Goal: Information Seeking & Learning: Learn about a topic

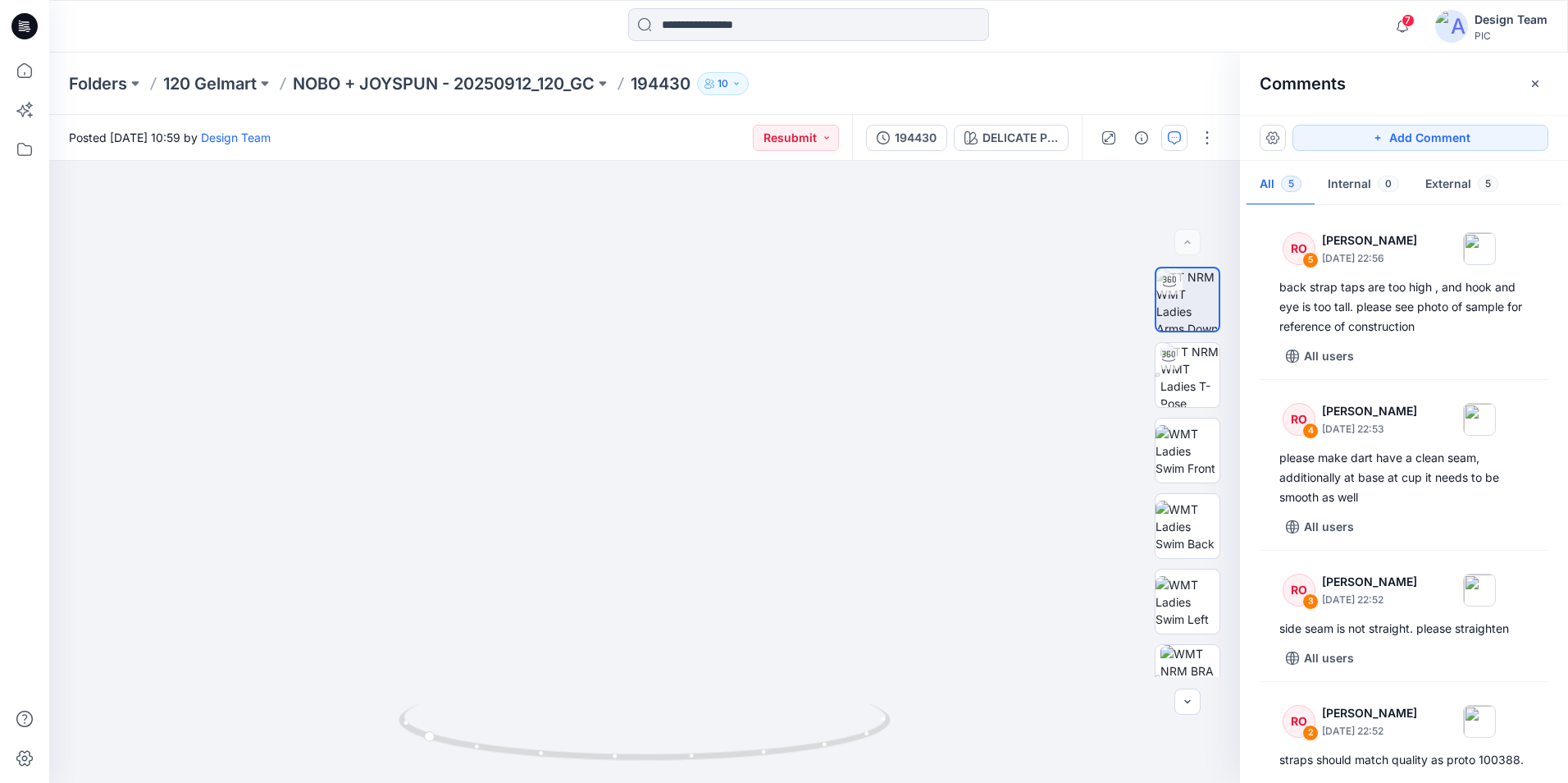
scroll to position [164, 0]
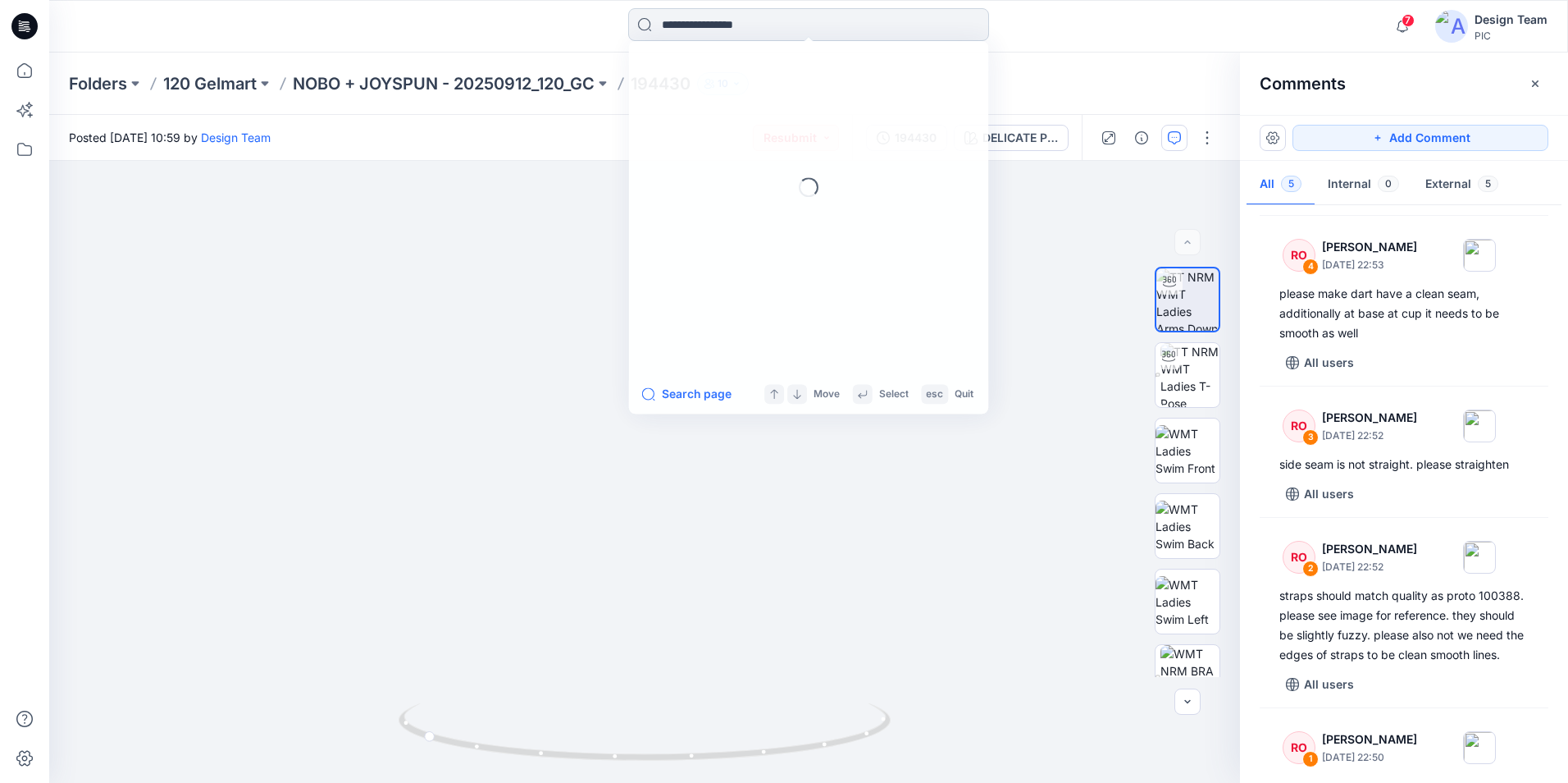
click at [690, 24] on input at bounding box center [807, 25] width 361 height 33
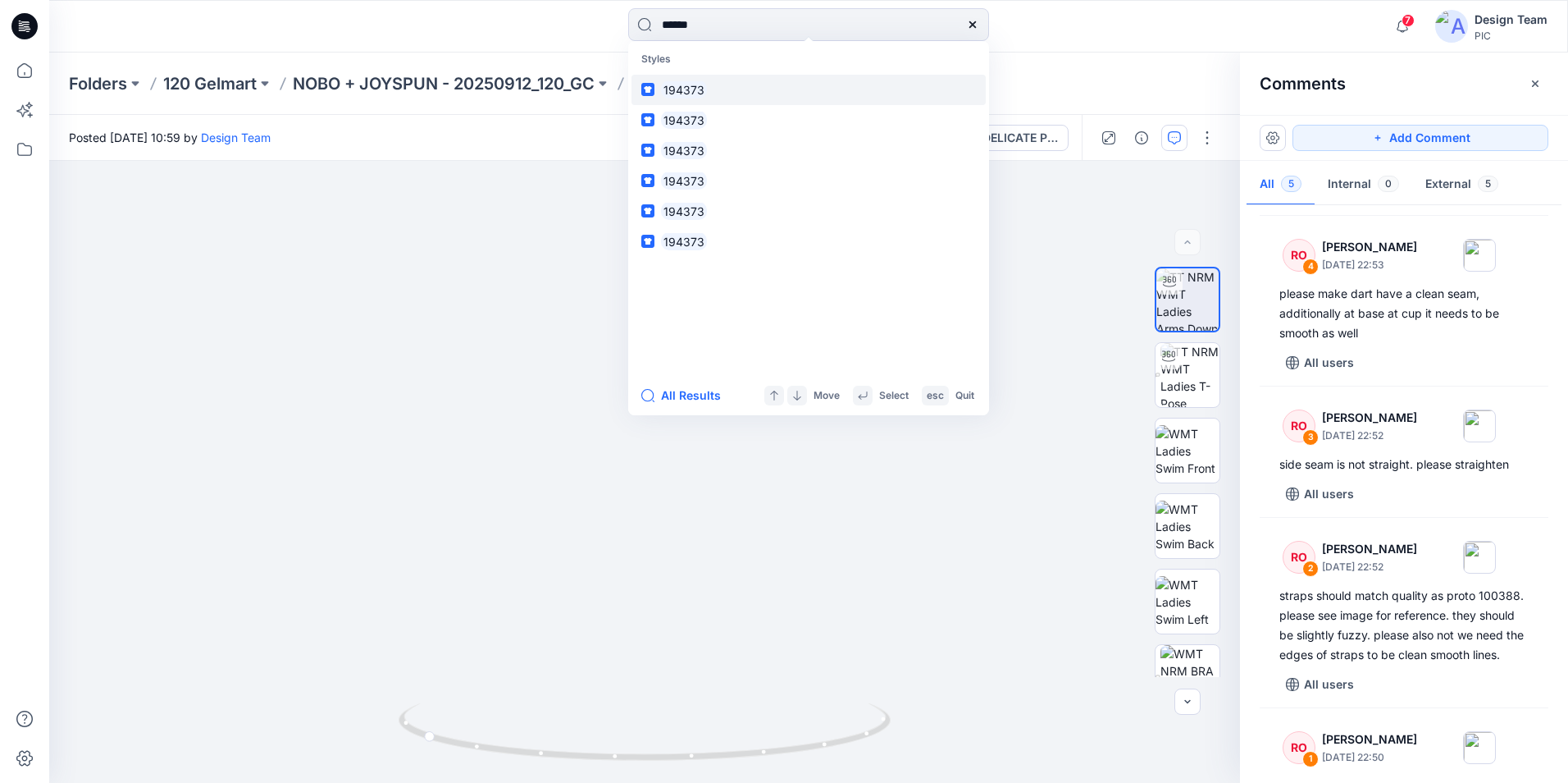
type input "******"
click at [747, 82] on link "194373" at bounding box center [808, 90] width 354 height 31
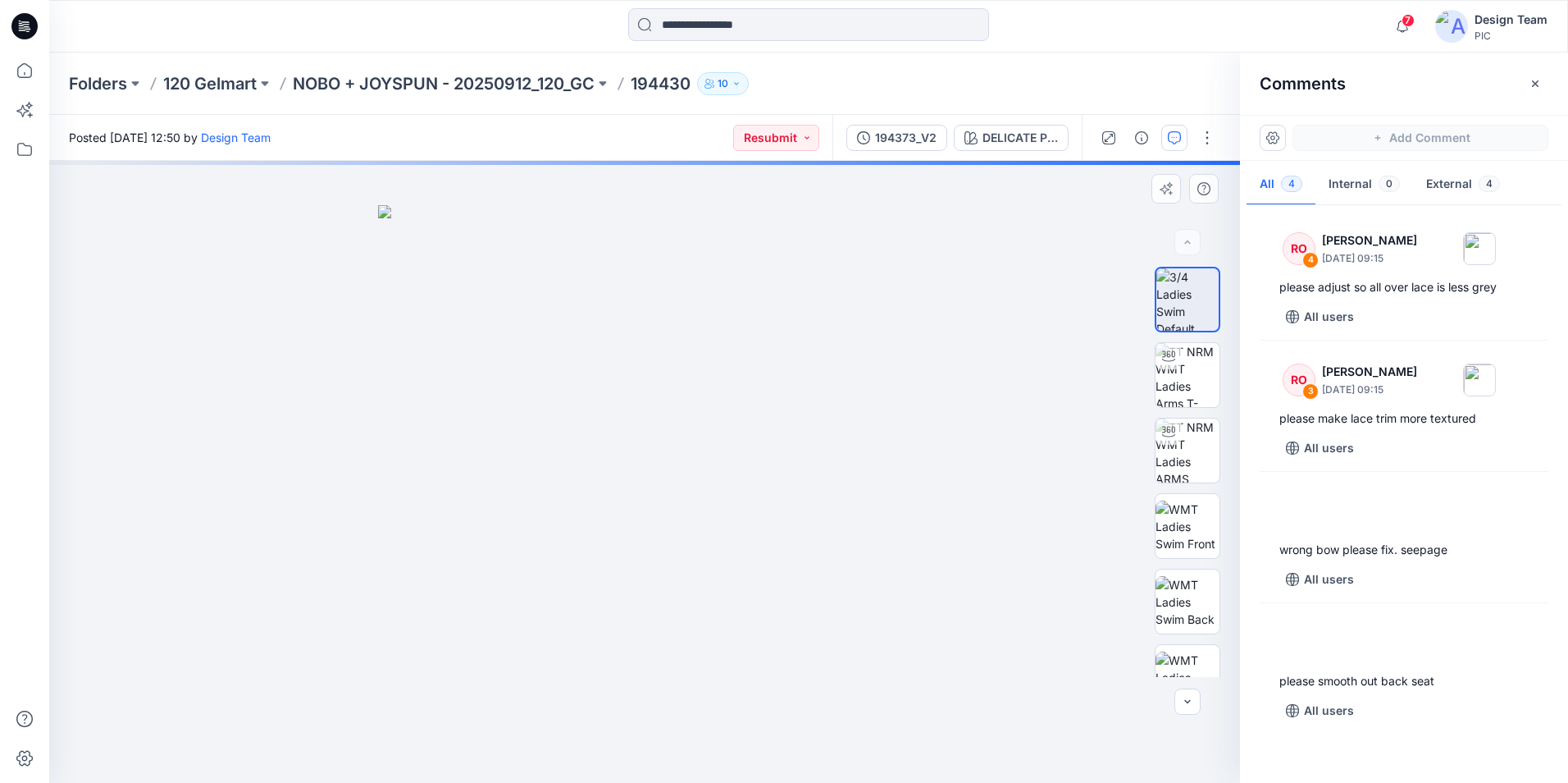
click at [674, 526] on img at bounding box center [644, 493] width 533 height 577
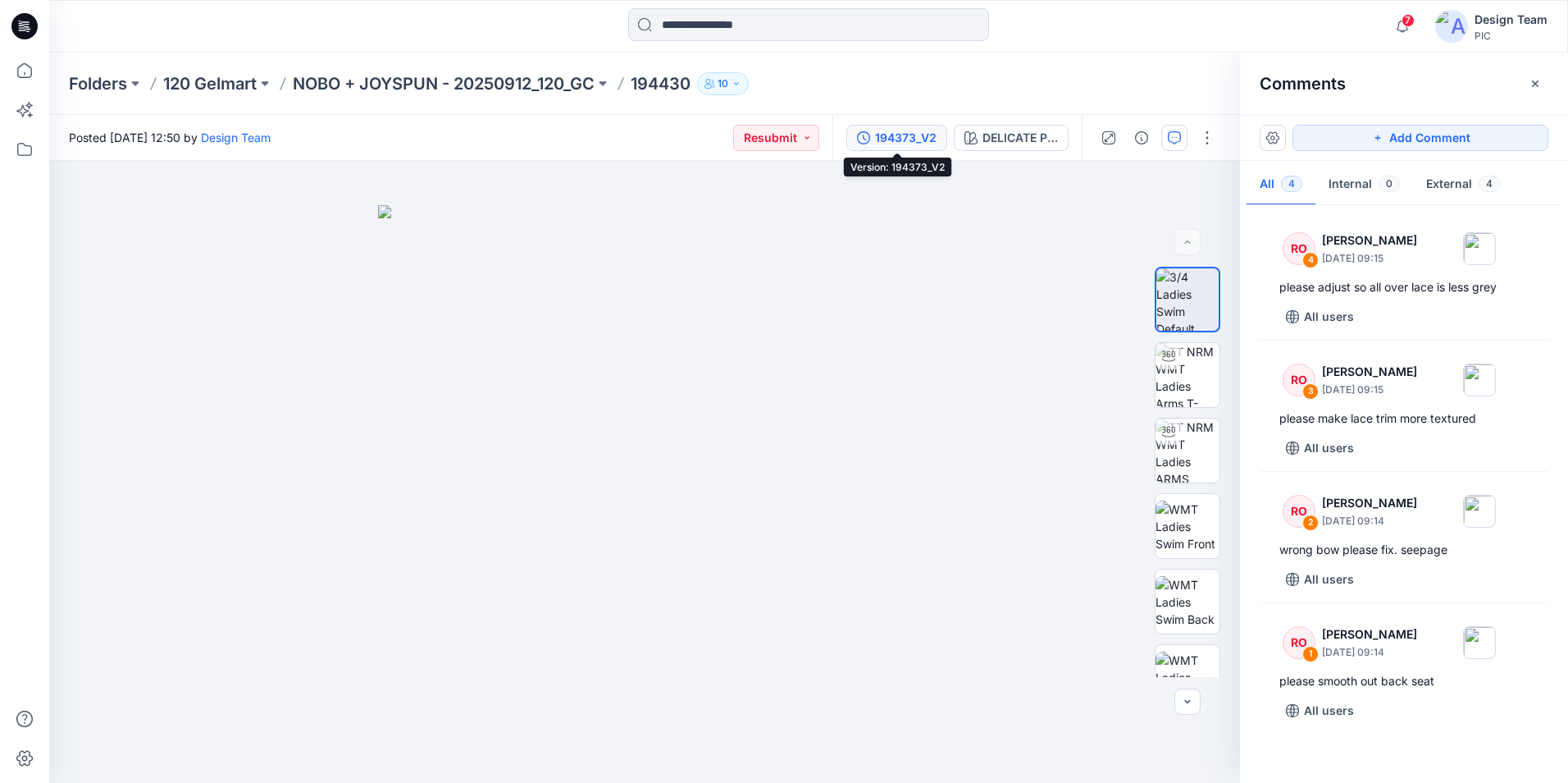
drag, startPoint x: 915, startPoint y: 145, endPoint x: 931, endPoint y: 145, distance: 16.0
click at [915, 145] on div "194373_V2" at bounding box center [905, 138] width 61 height 18
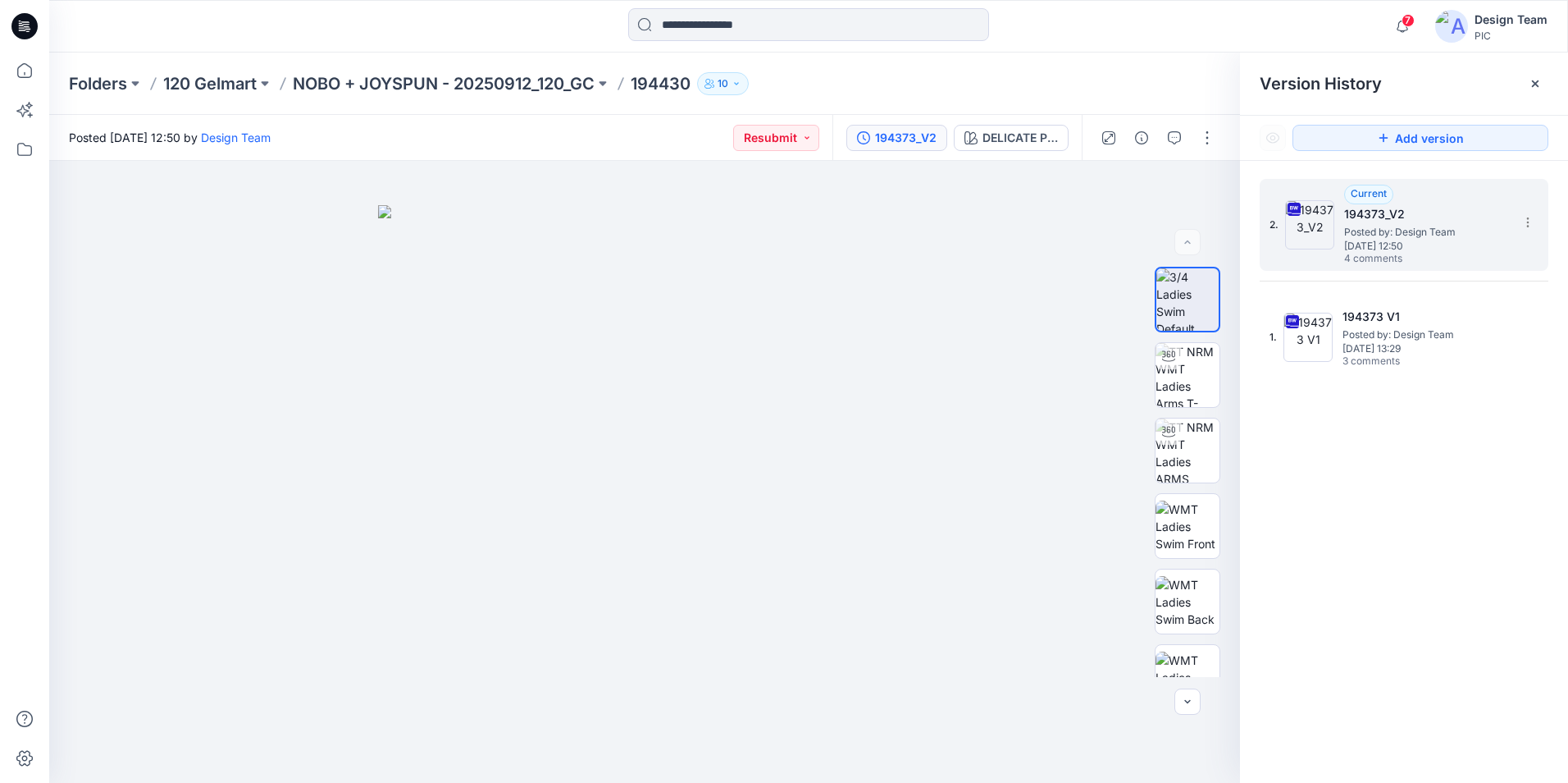
click at [1381, 248] on span "[DATE] 12:50" at bounding box center [1425, 246] width 164 height 11
click at [1185, 605] on img at bounding box center [1186, 602] width 64 height 52
click at [1361, 233] on span "Posted by: Design Team" at bounding box center [1425, 232] width 164 height 16
click at [1395, 227] on span "Posted by: Design Team" at bounding box center [1425, 232] width 164 height 16
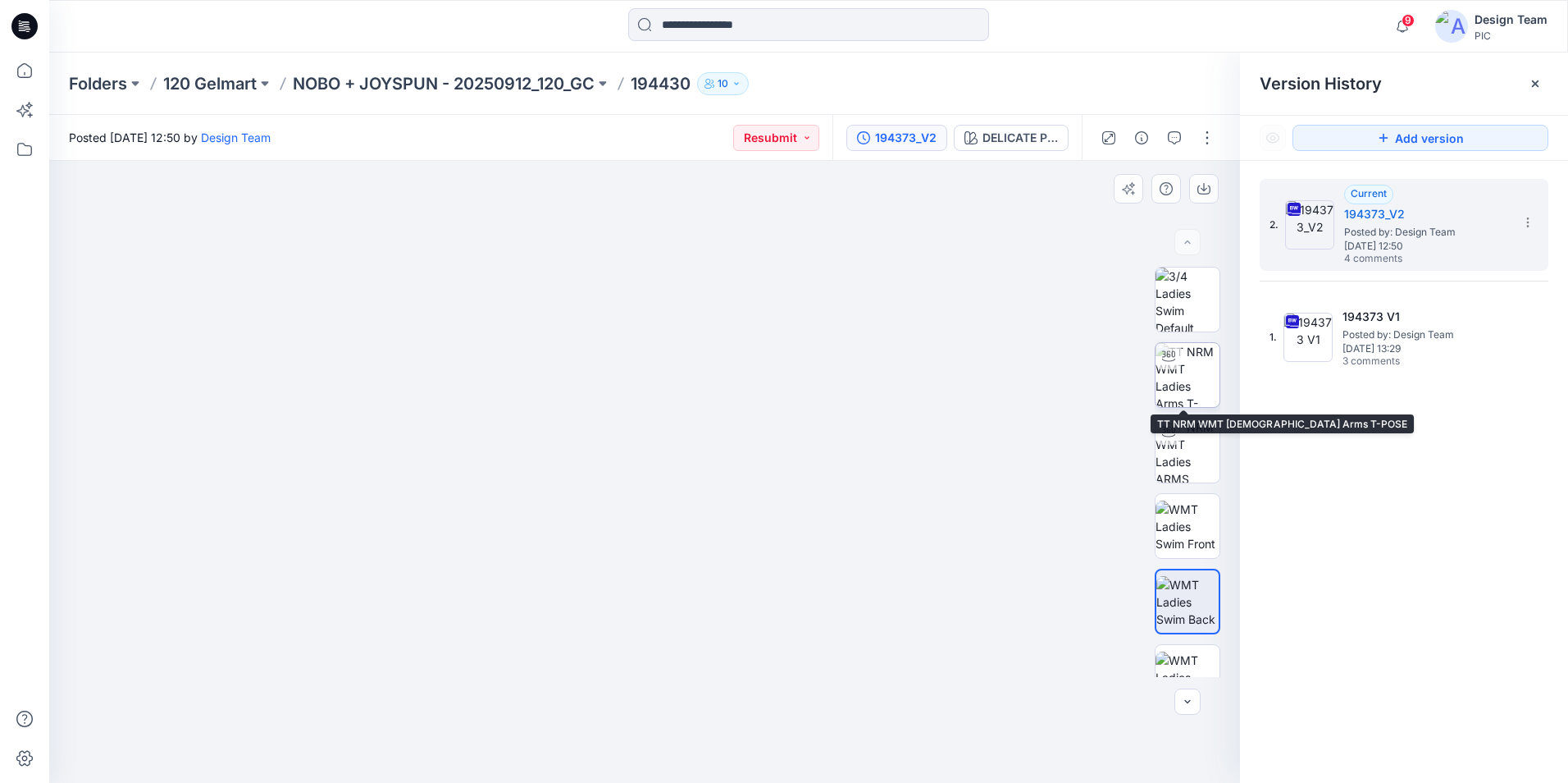
click at [1195, 380] on img at bounding box center [1186, 374] width 64 height 64
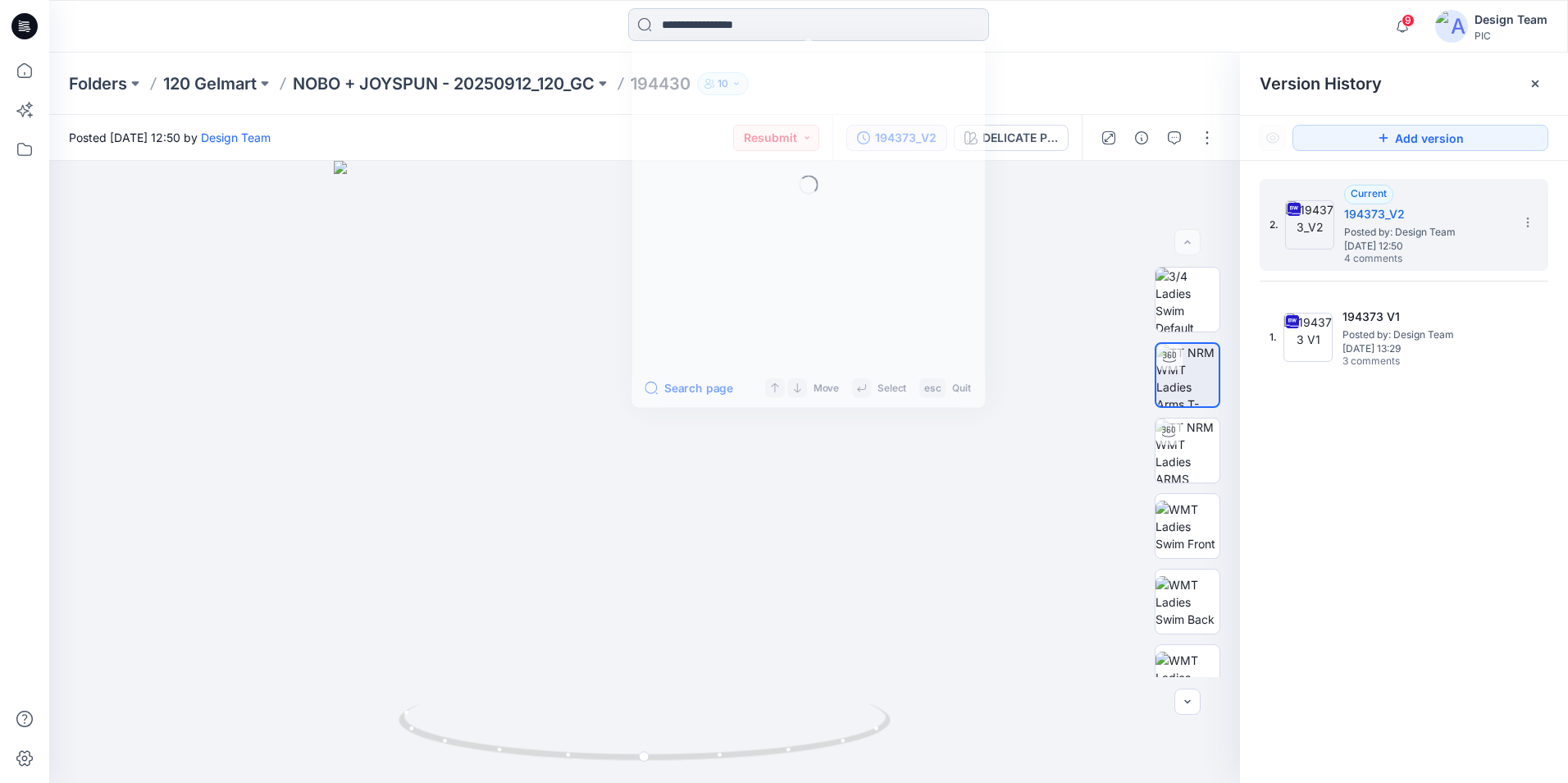
click at [696, 29] on input at bounding box center [807, 25] width 361 height 33
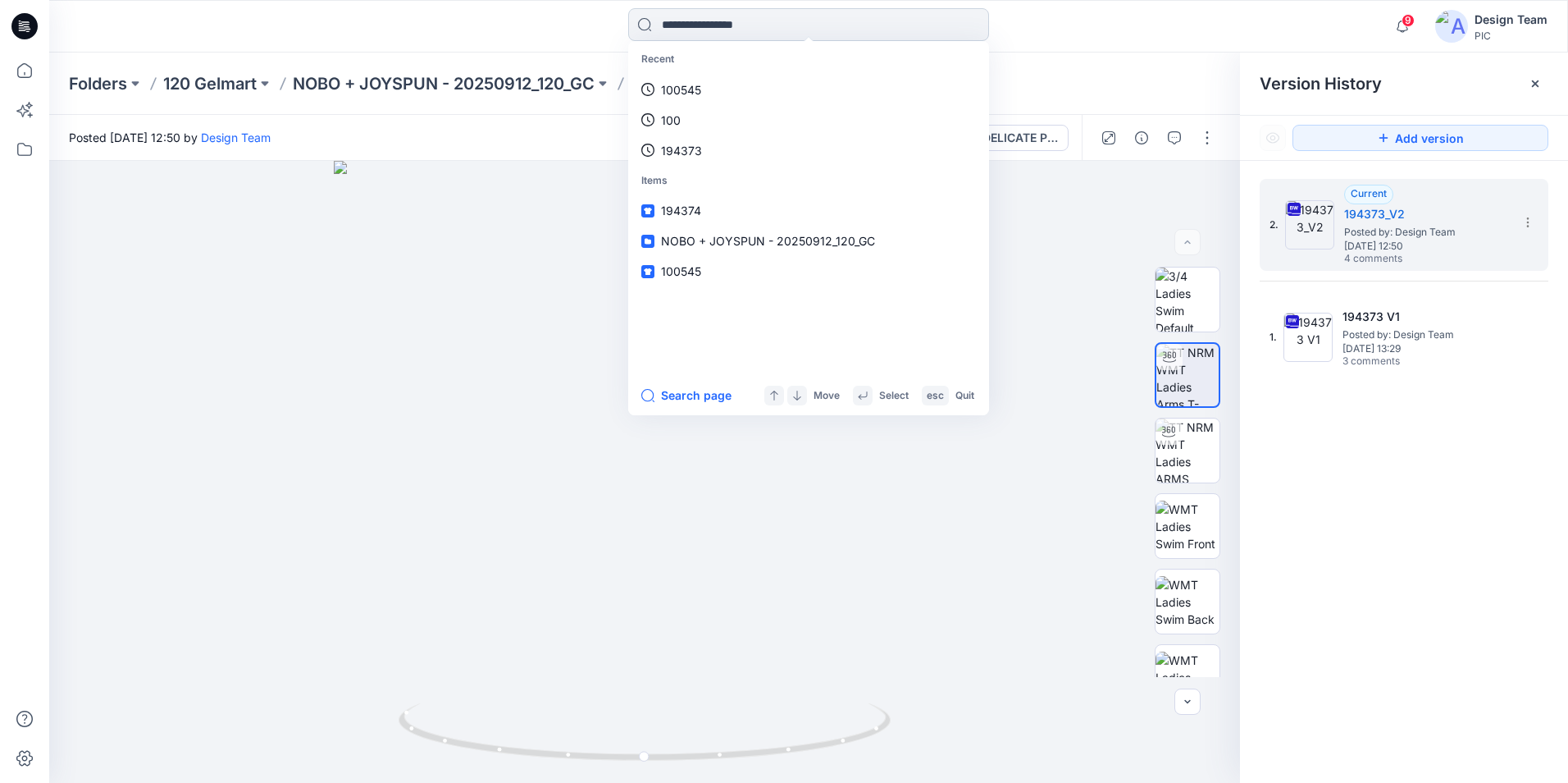
click at [688, 25] on input at bounding box center [807, 25] width 361 height 33
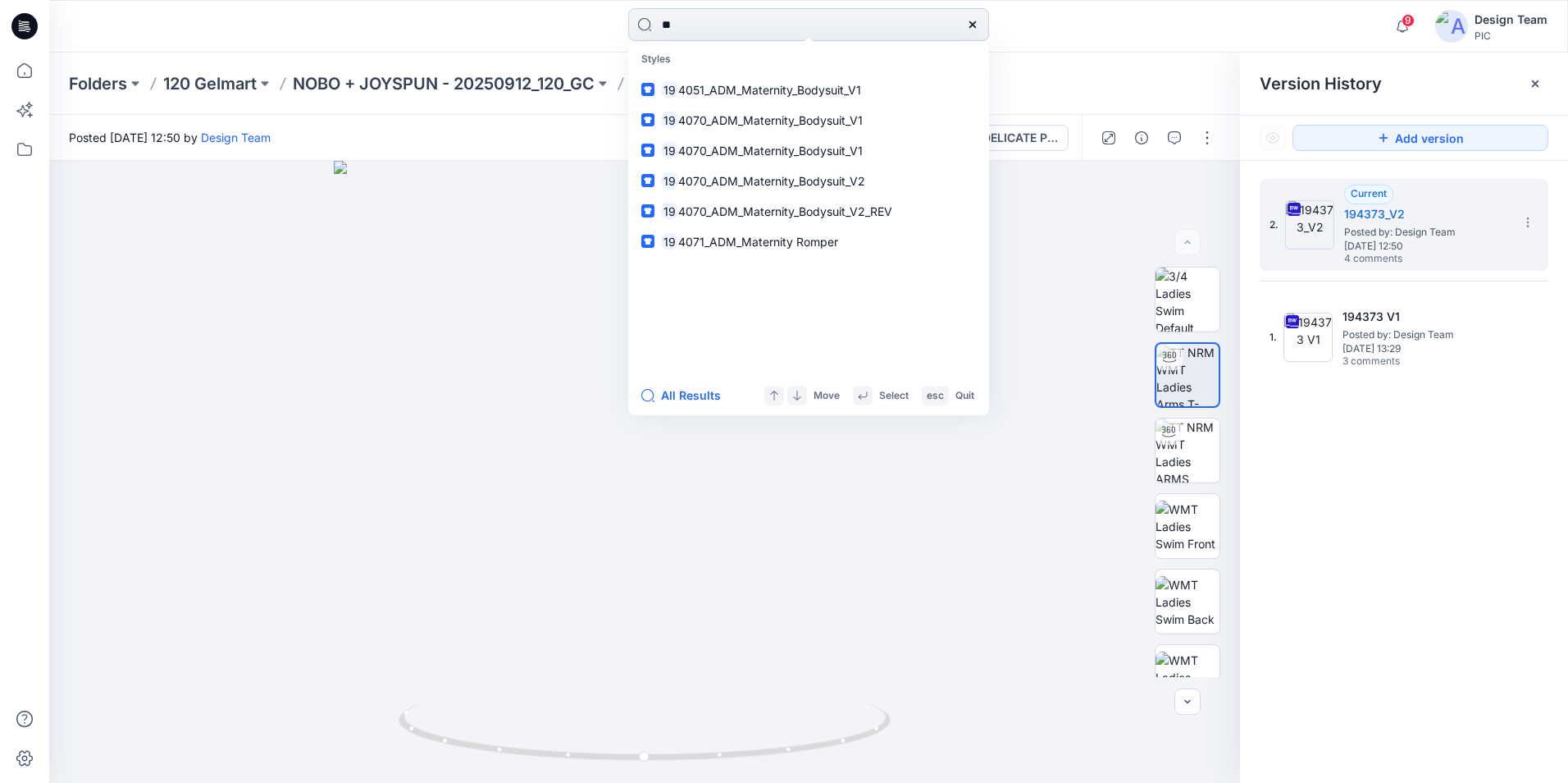
type input "*"
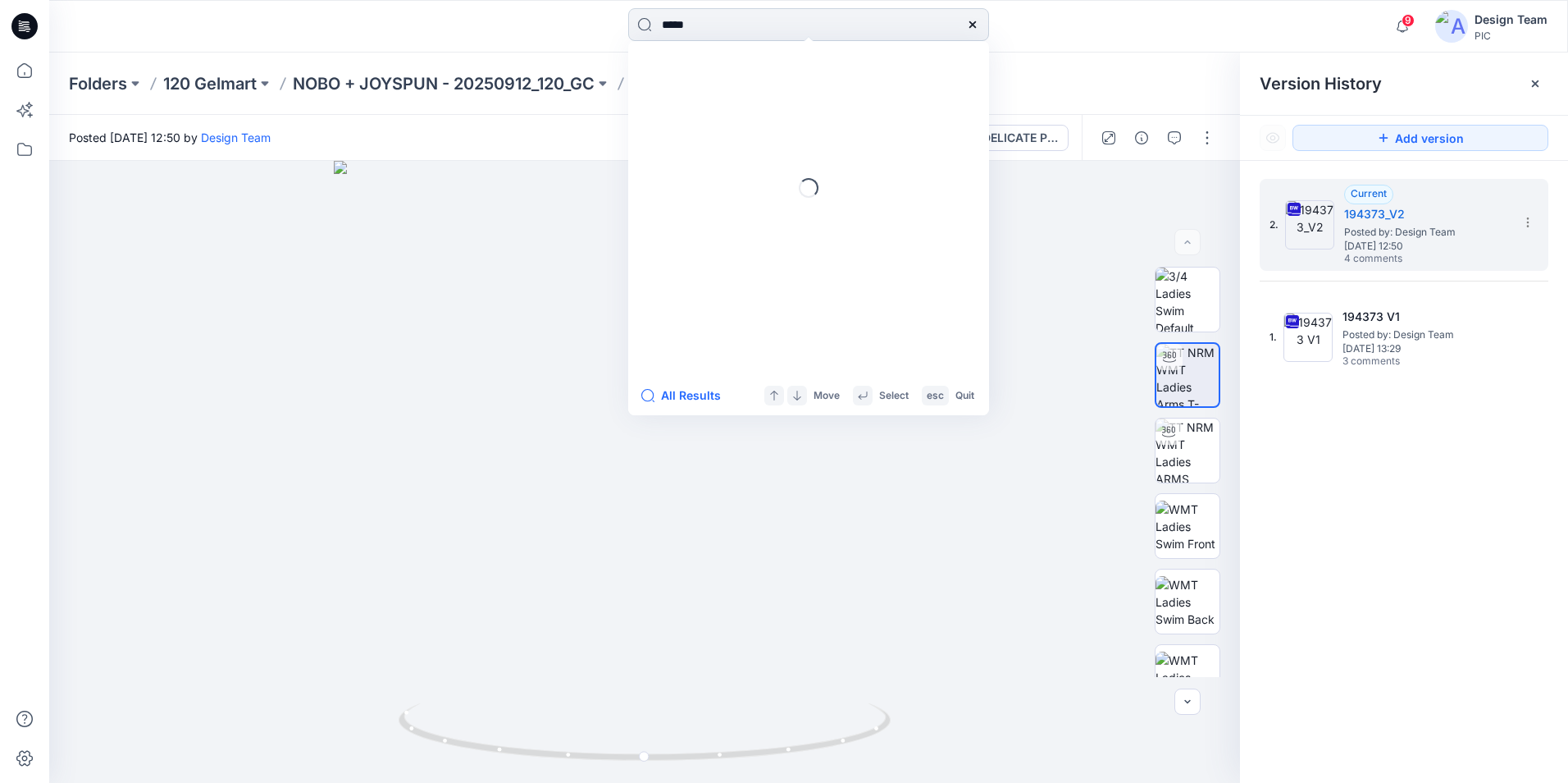
type input "******"
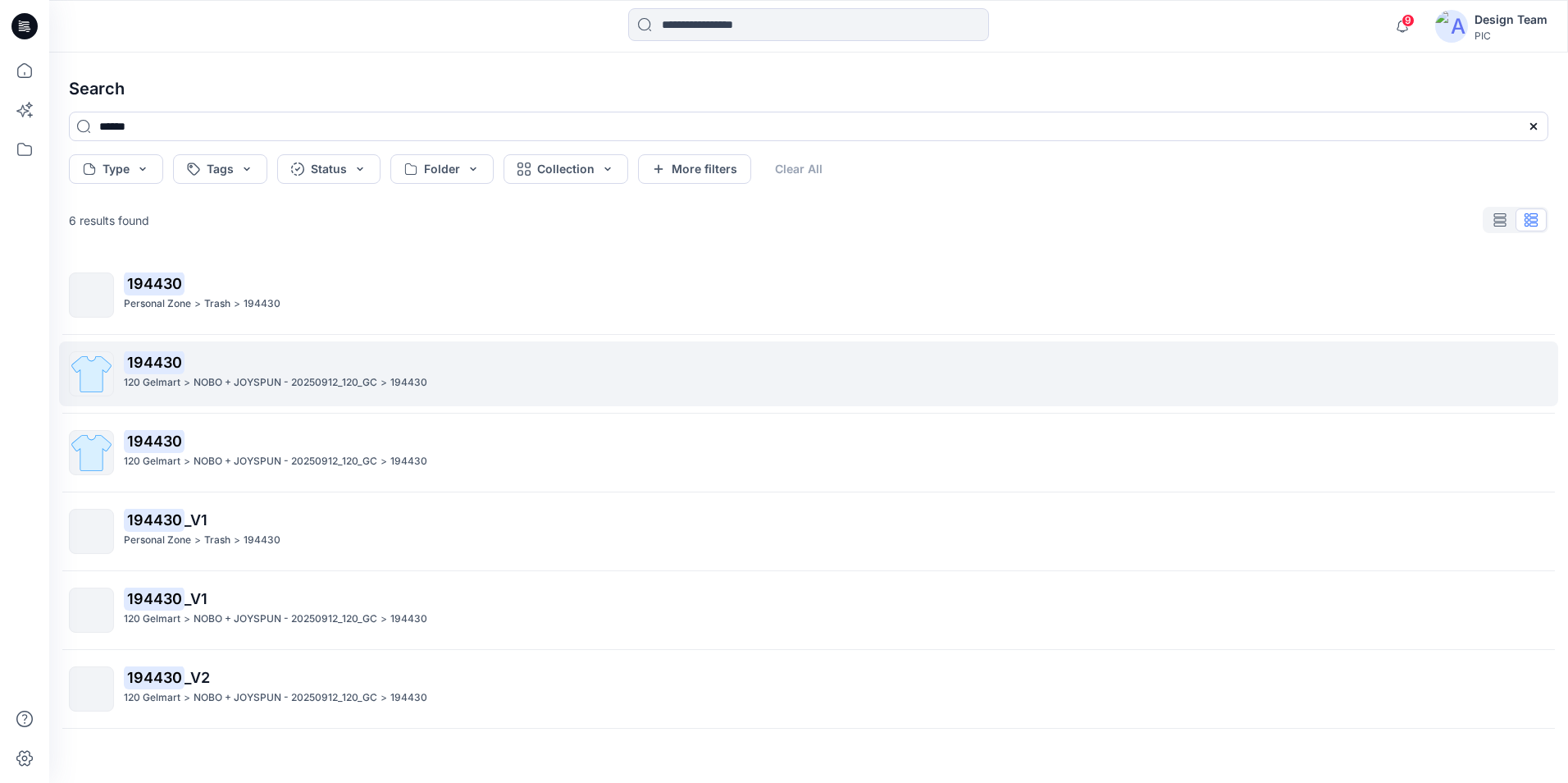
click at [263, 380] on p "NOBO + JOYSPUN - 20250912_120_GC" at bounding box center [285, 383] width 184 height 17
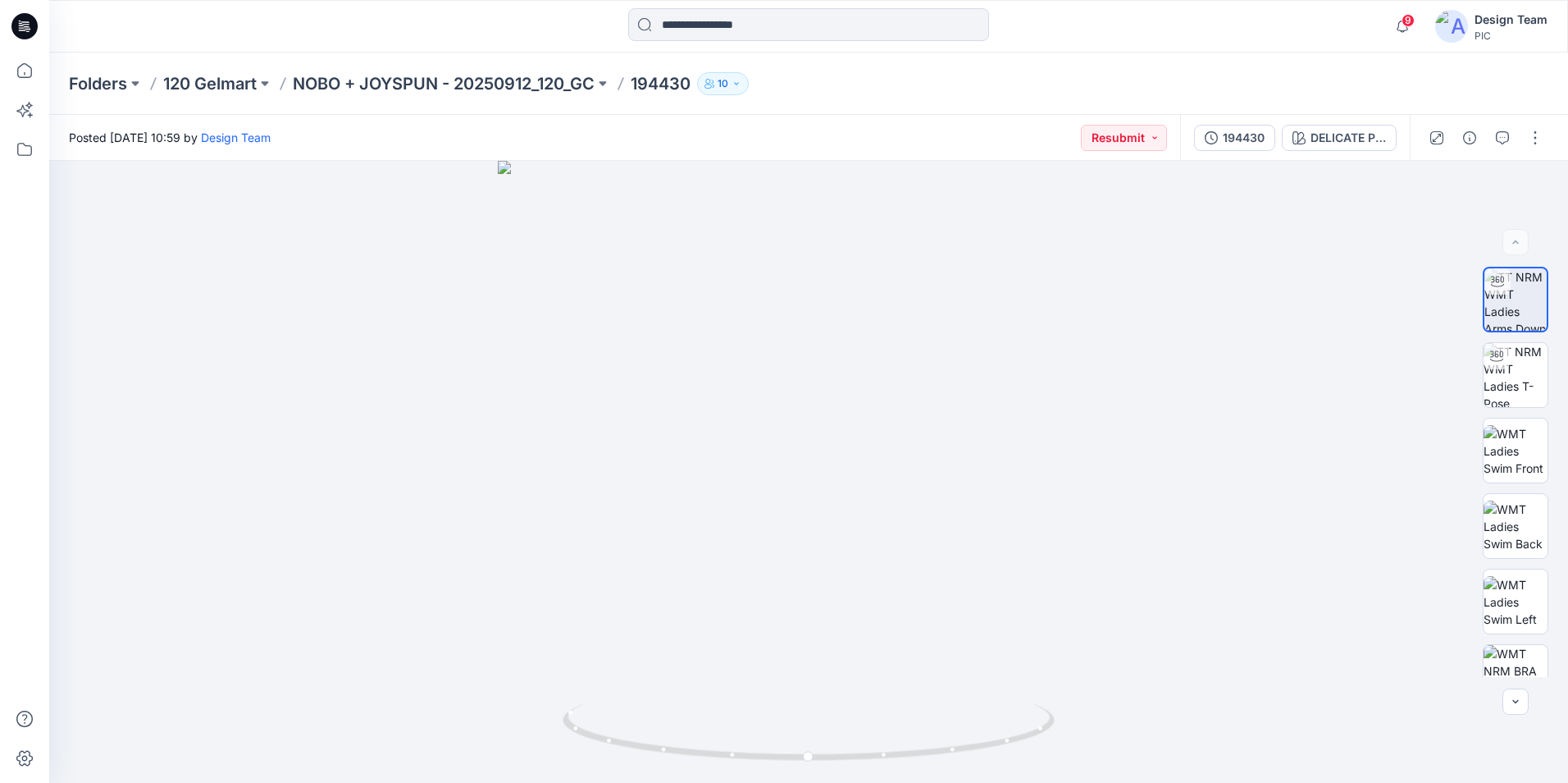
click at [1243, 153] on div "194430 DELICATE PINK" at bounding box center [1294, 138] width 230 height 46
click at [1244, 145] on div "194430" at bounding box center [1244, 138] width 42 height 18
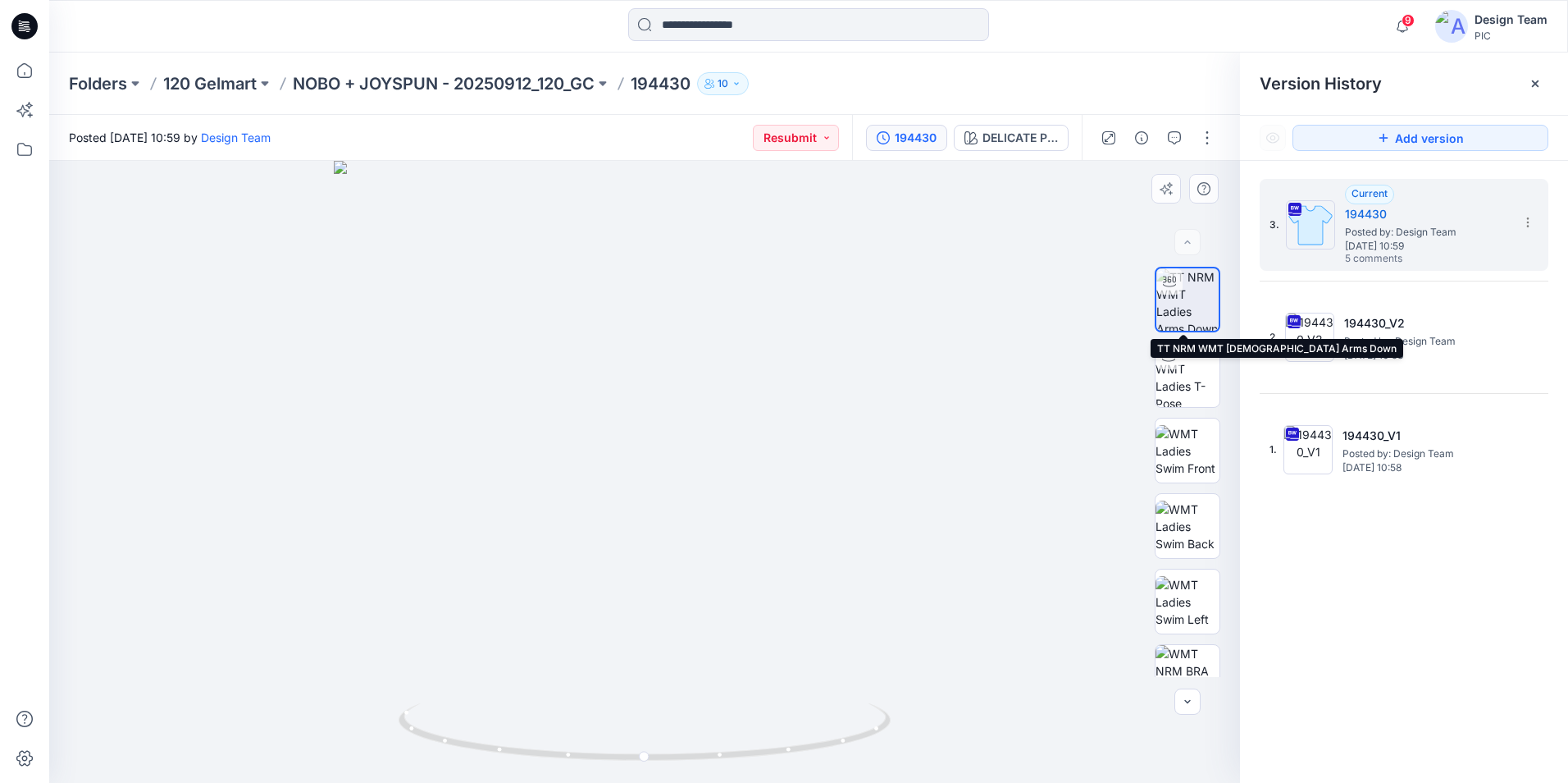
click at [1189, 312] on img at bounding box center [1186, 299] width 62 height 62
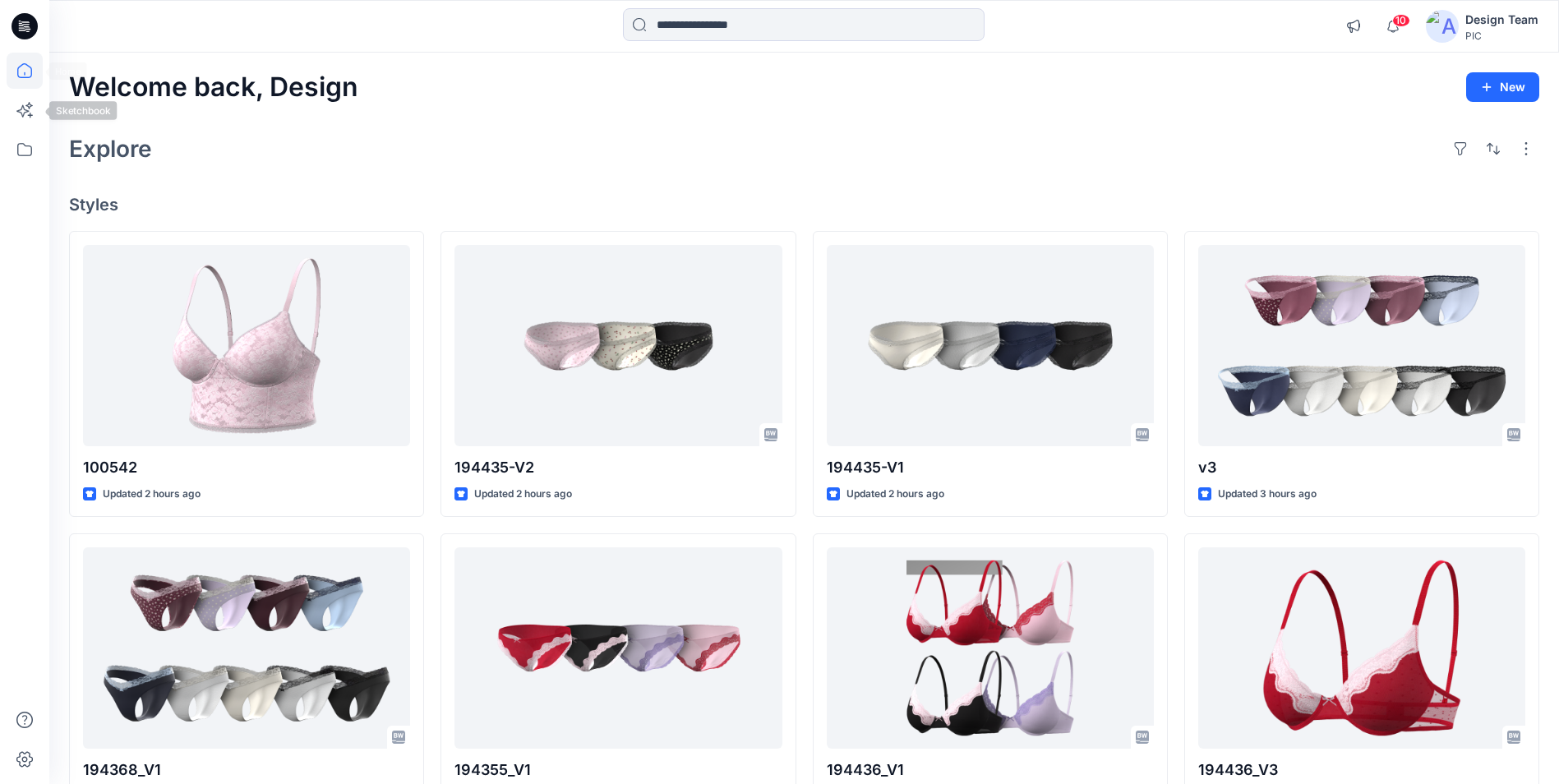
click at [32, 63] on icon at bounding box center [25, 71] width 36 height 36
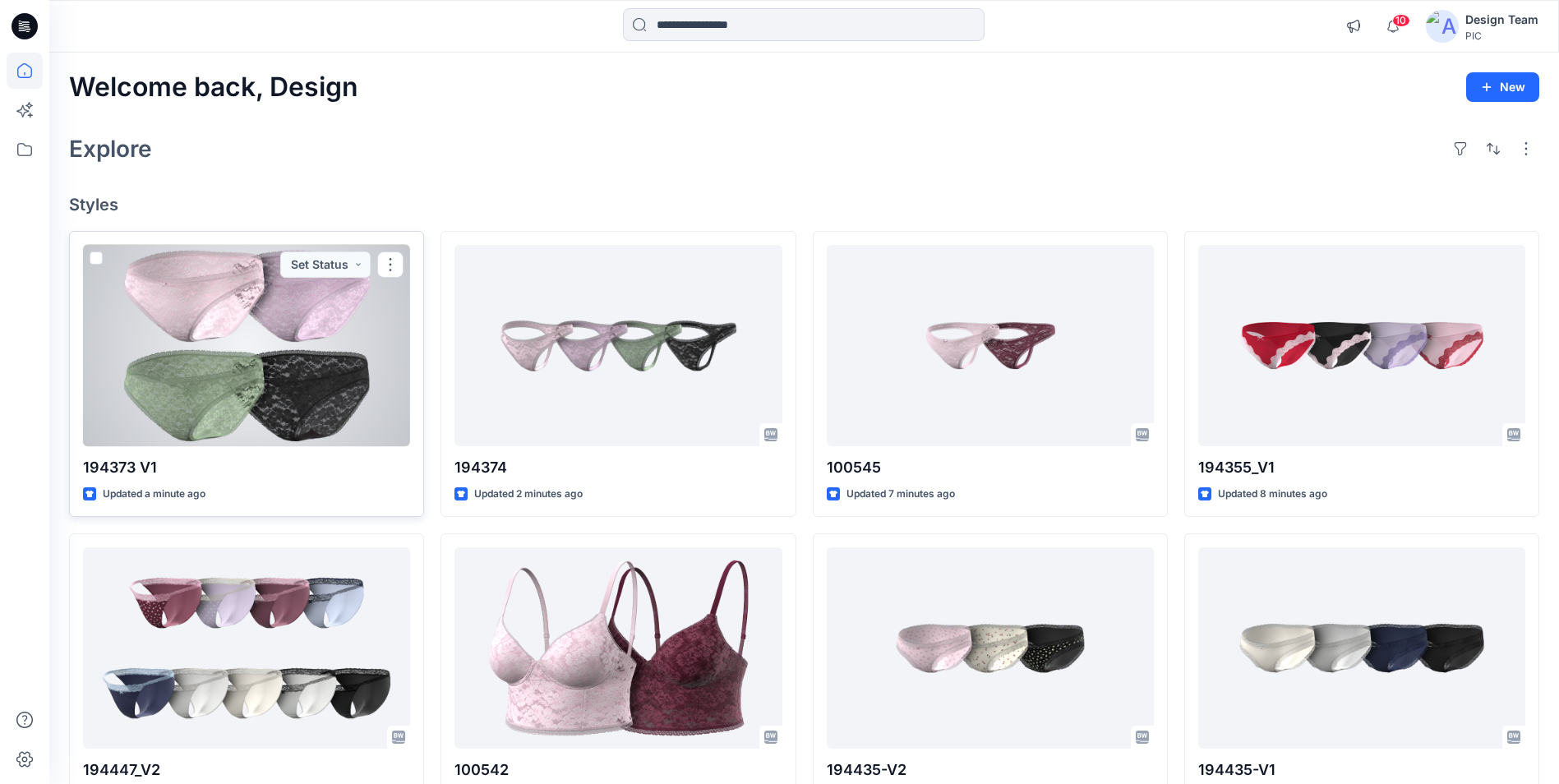
click at [314, 331] on div at bounding box center [246, 345] width 327 height 201
